Goal: Check status

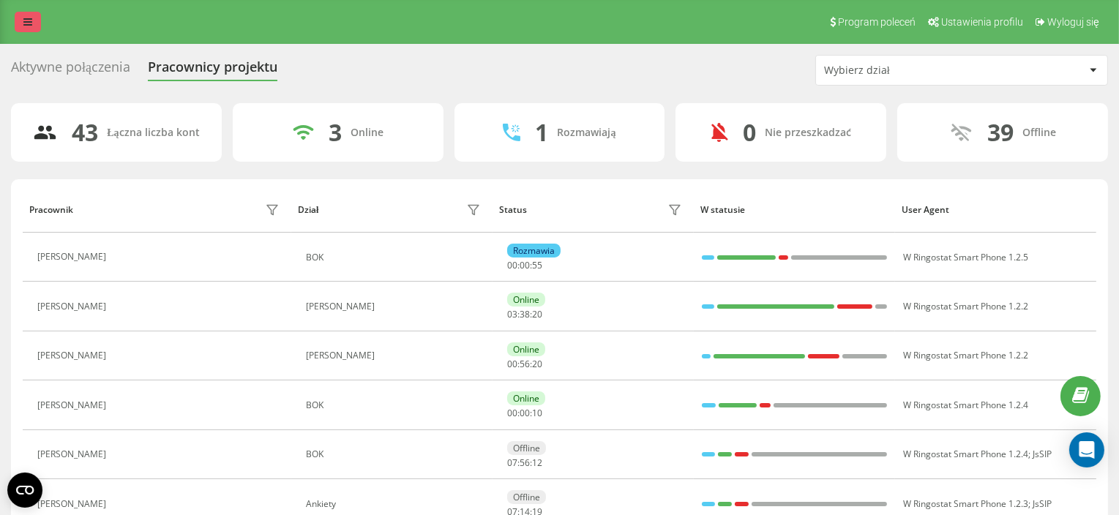
click at [39, 22] on link at bounding box center [28, 22] width 26 height 20
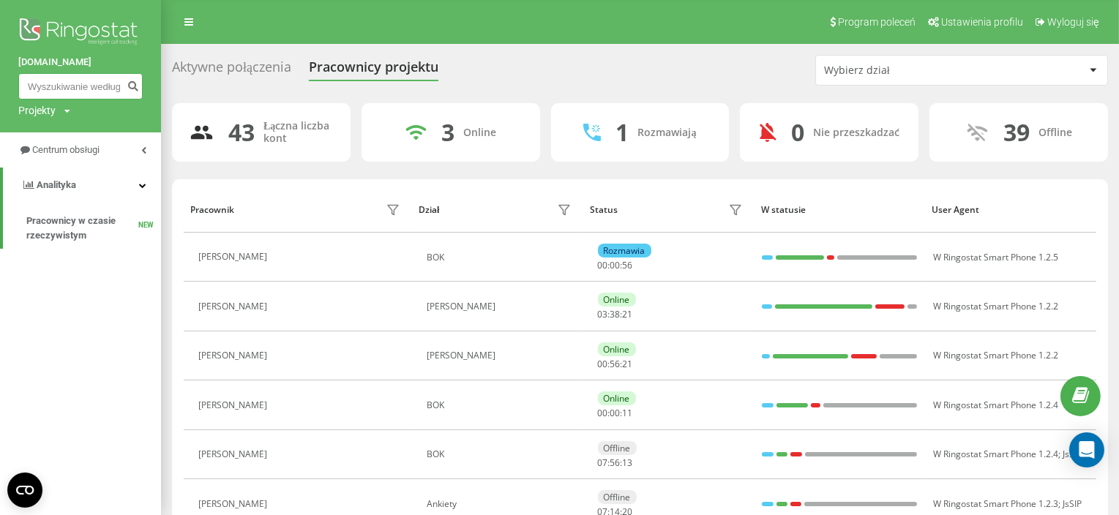
click at [70, 83] on input at bounding box center [80, 86] width 124 height 26
paste input "48698345760"
type input "4"
paste input "48698345760"
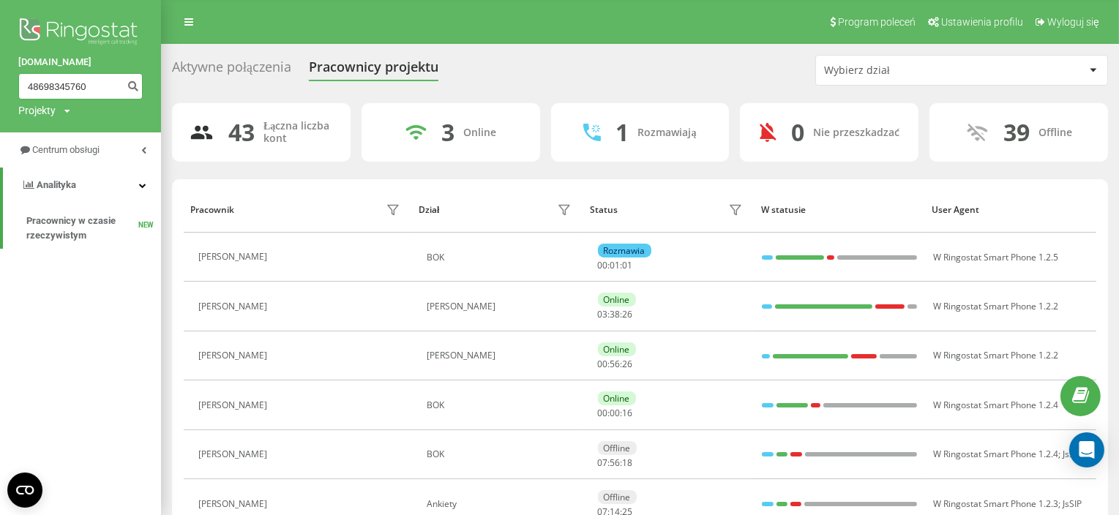
type input "48698345760"
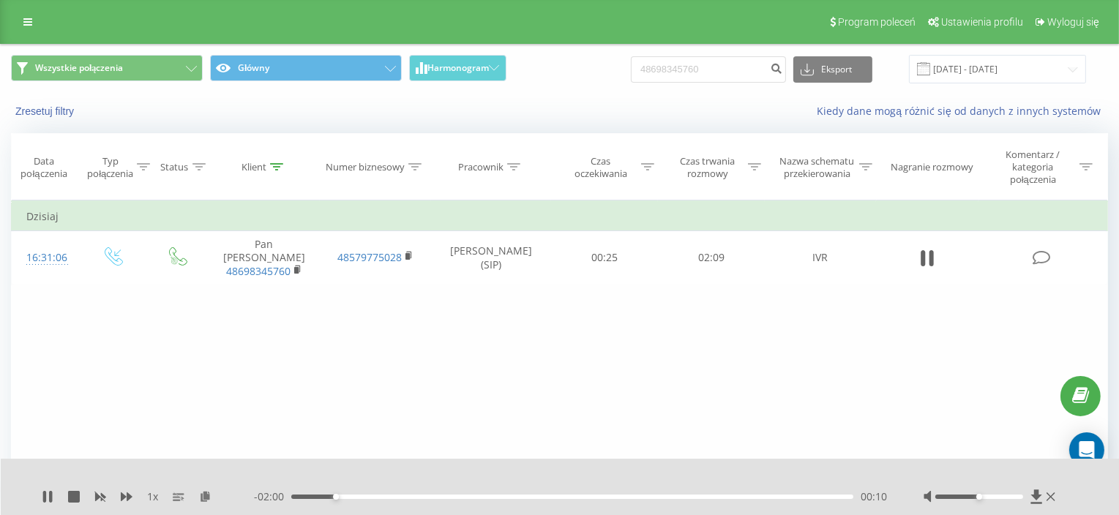
click at [308, 495] on div "00:10" at bounding box center [572, 497] width 562 height 4
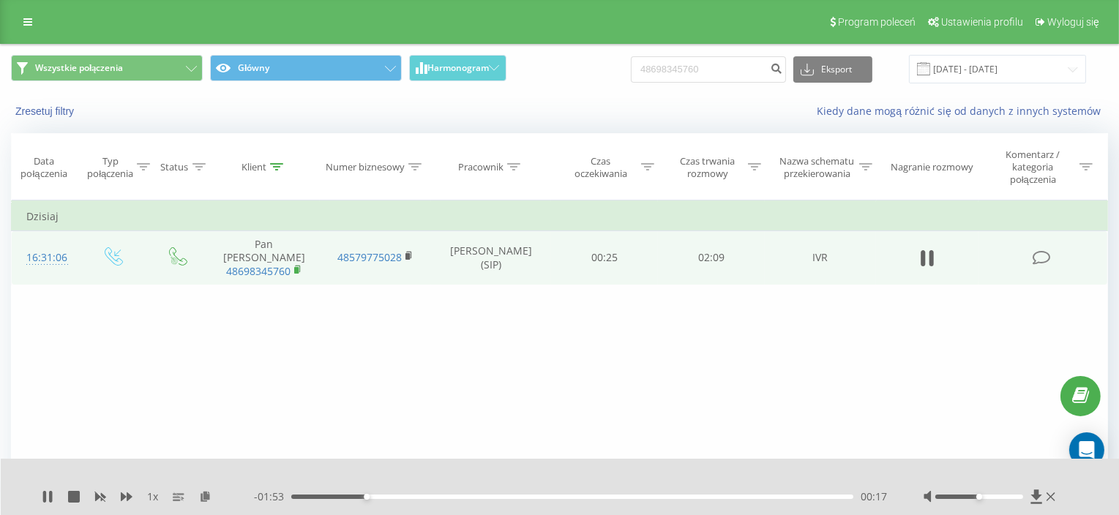
click at [296, 267] on rect at bounding box center [296, 270] width 4 height 7
